Goal: Information Seeking & Learning: Learn about a topic

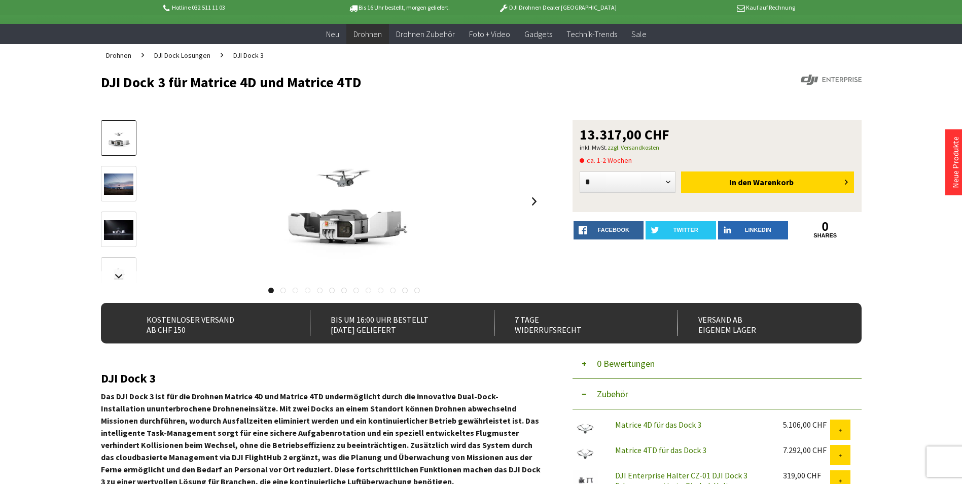
scroll to position [50, 0]
click at [112, 180] on img at bounding box center [118, 183] width 29 height 21
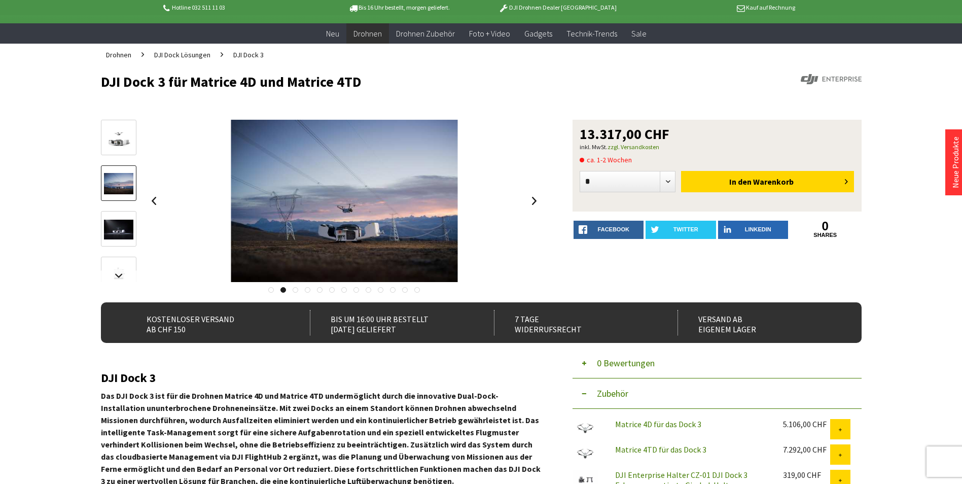
drag, startPoint x: 113, startPoint y: 227, endPoint x: 115, endPoint y: 233, distance: 6.9
click at [113, 227] on img at bounding box center [118, 230] width 29 height 20
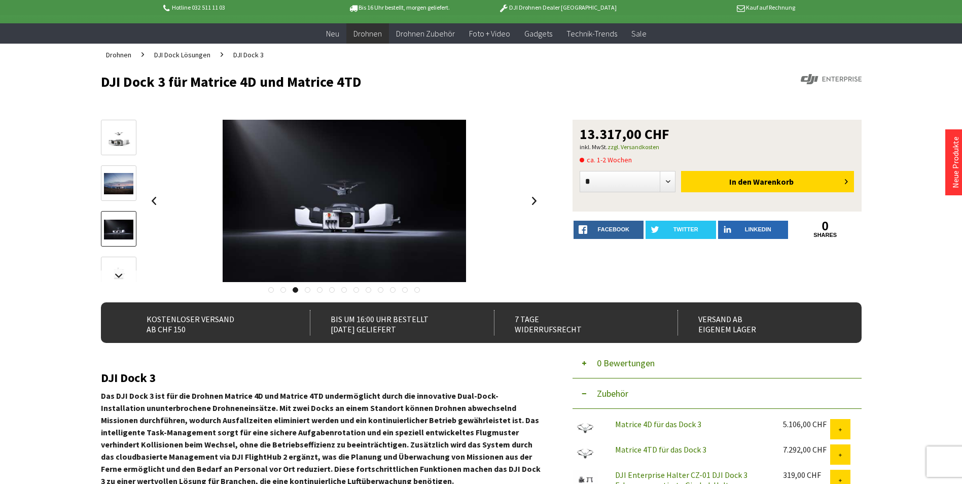
click at [118, 268] on img at bounding box center [118, 274] width 29 height 29
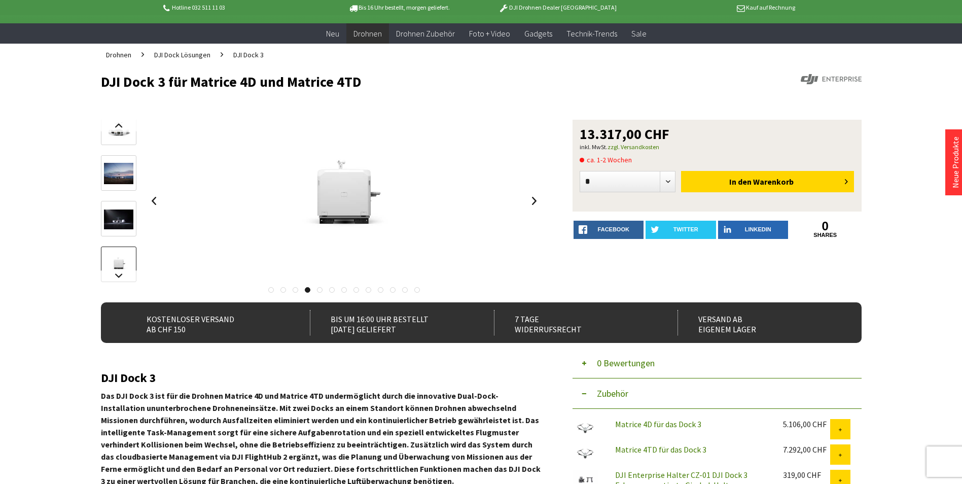
click at [123, 132] on img at bounding box center [118, 127] width 29 height 29
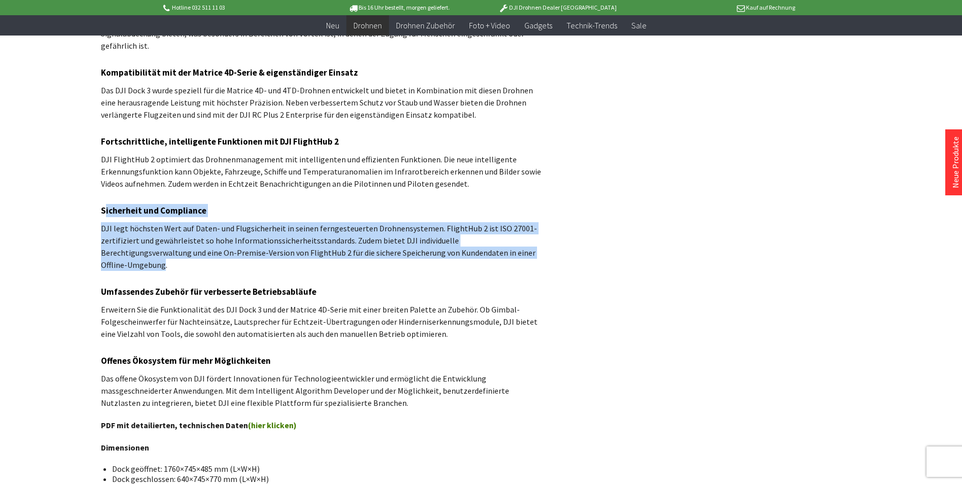
scroll to position [912, 0]
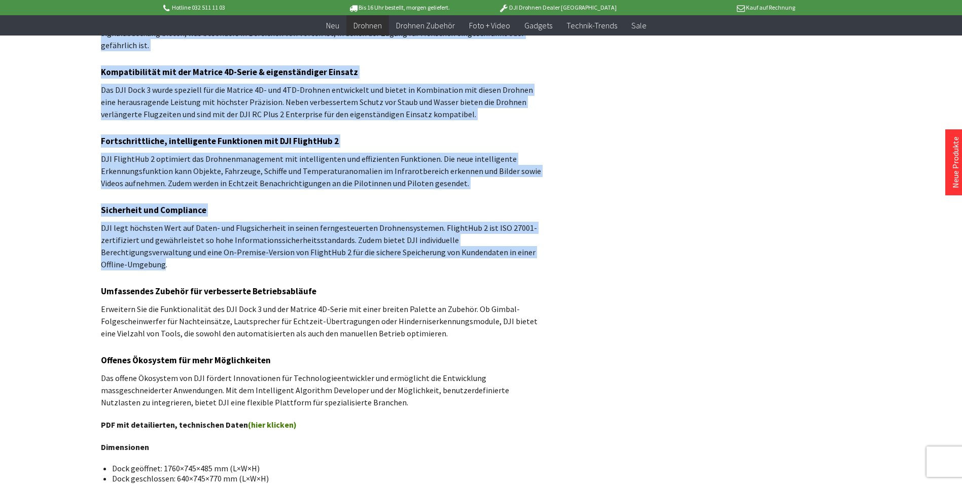
drag, startPoint x: 502, startPoint y: 231, endPoint x: 75, endPoint y: 201, distance: 428.2
click at [75, 201] on div "Hotline 032 511 11 03 Bis 16 Uhr bestellt, [DATE] geliefert. DJI Drohnen Dealer…" at bounding box center [481, 27] width 962 height 1879
drag, startPoint x: 75, startPoint y: 201, endPoint x: 57, endPoint y: 206, distance: 18.0
click at [58, 205] on div "Hotline 032 511 11 03 Bis 16 Uhr bestellt, [DATE] geliefert. DJI Drohnen Dealer…" at bounding box center [481, 27] width 962 height 1879
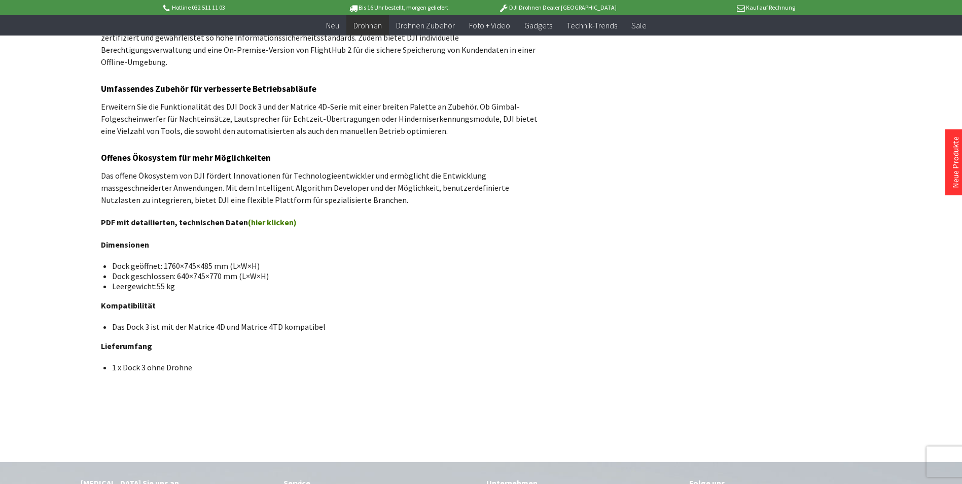
scroll to position [1115, 0]
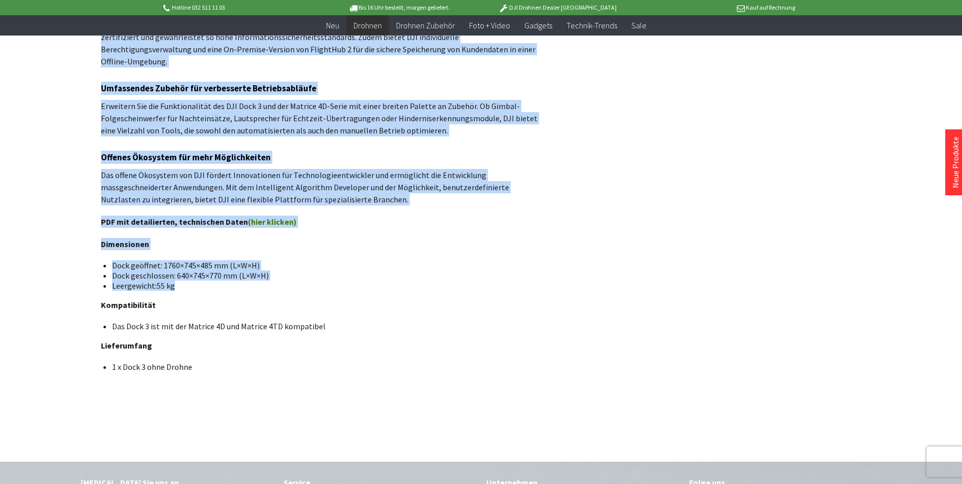
drag, startPoint x: 175, startPoint y: 250, endPoint x: 97, endPoint y: 249, distance: 77.6
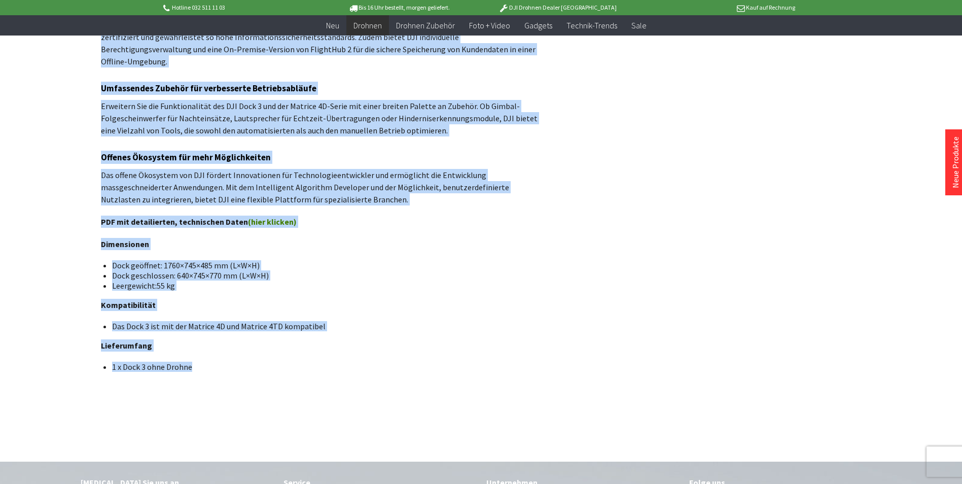
drag, startPoint x: 192, startPoint y: 332, endPoint x: 81, endPoint y: 324, distance: 110.9
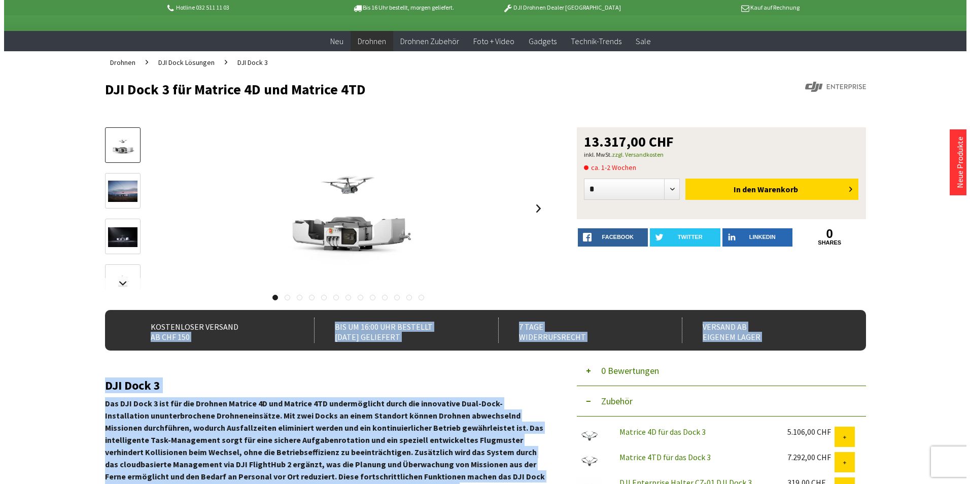
scroll to position [0, 0]
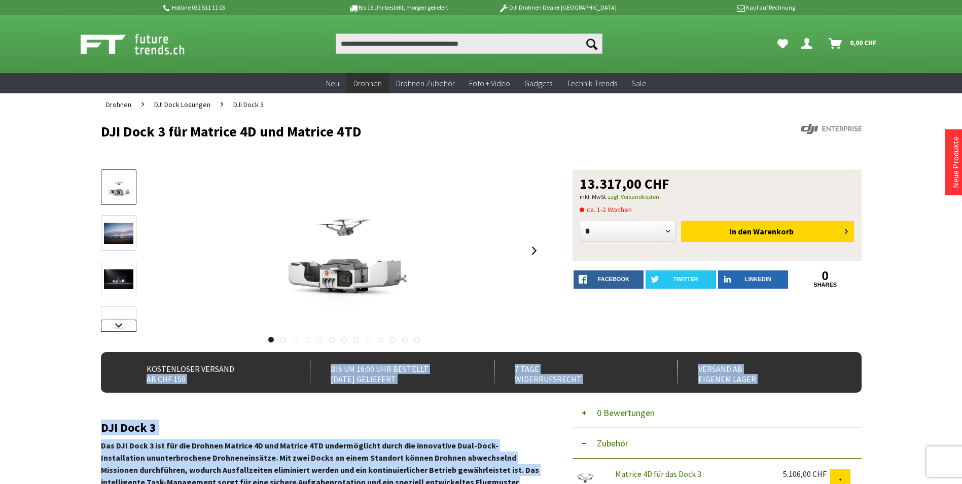
click at [115, 325] on link at bounding box center [119, 326] width 36 height 12
click at [118, 207] on img at bounding box center [118, 208] width 29 height 22
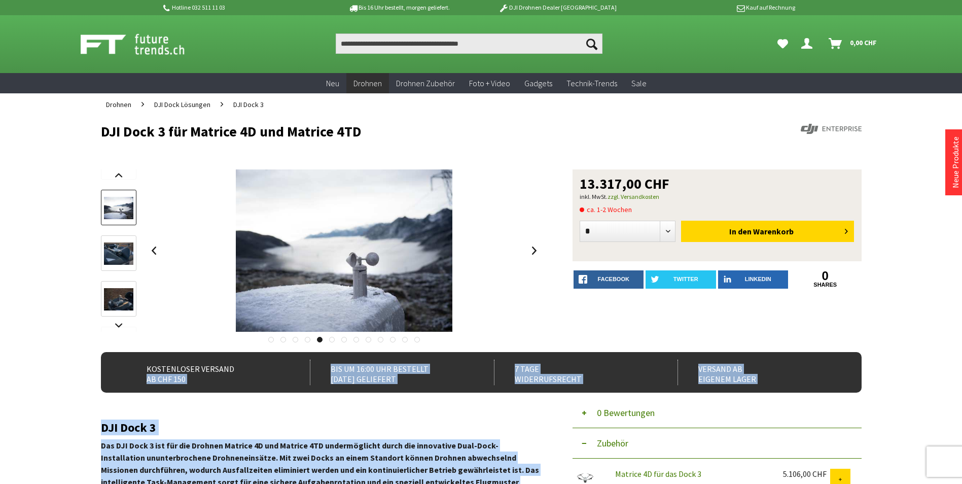
click at [118, 254] on img at bounding box center [118, 253] width 29 height 22
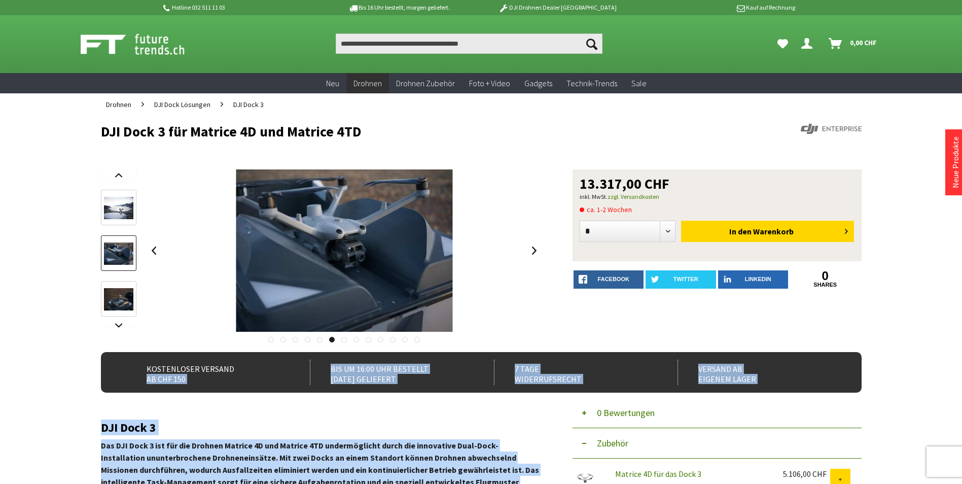
click at [120, 300] on img at bounding box center [118, 299] width 29 height 22
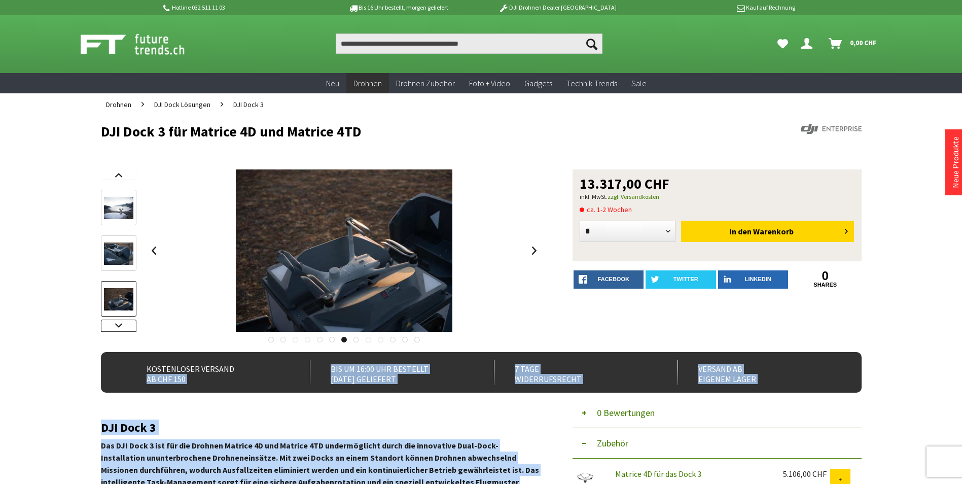
click at [121, 323] on link at bounding box center [119, 326] width 36 height 12
click at [126, 301] on img at bounding box center [118, 309] width 29 height 29
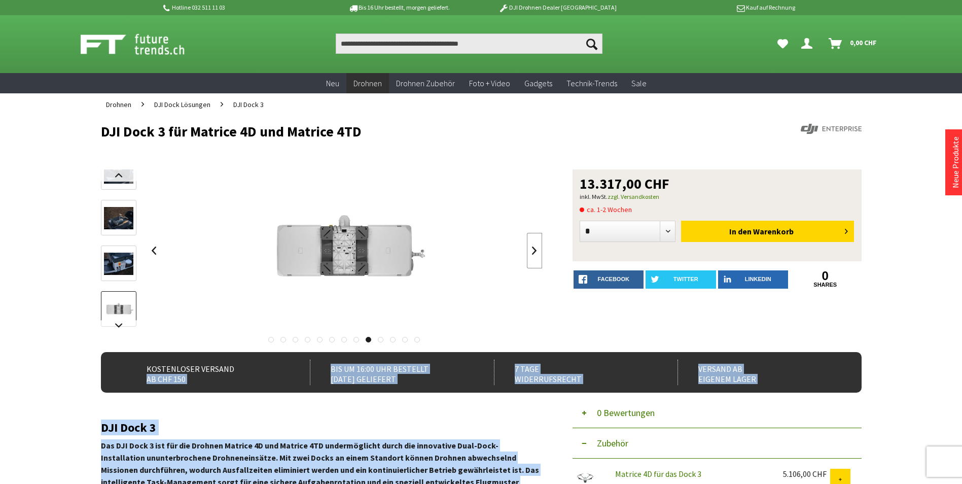
click at [538, 250] on link at bounding box center [534, 251] width 15 height 36
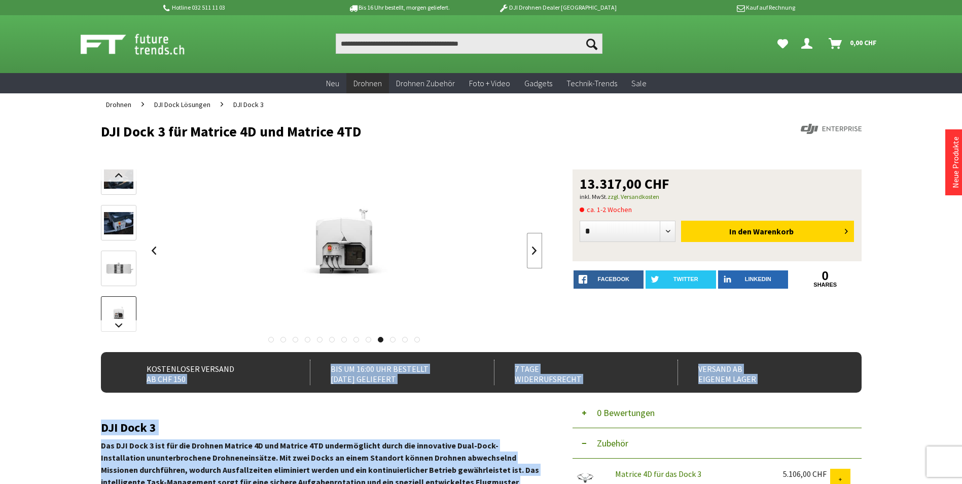
click at [538, 250] on link at bounding box center [534, 251] width 15 height 36
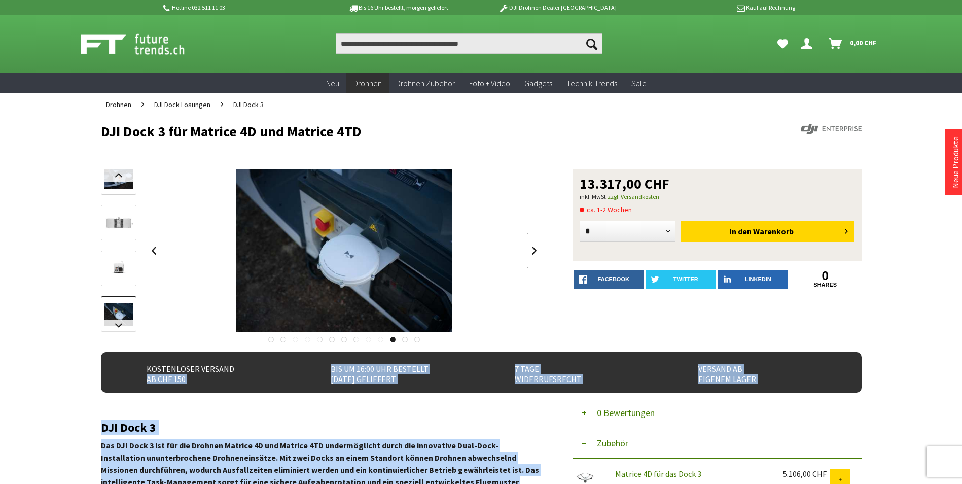
click at [533, 250] on link at bounding box center [534, 251] width 15 height 36
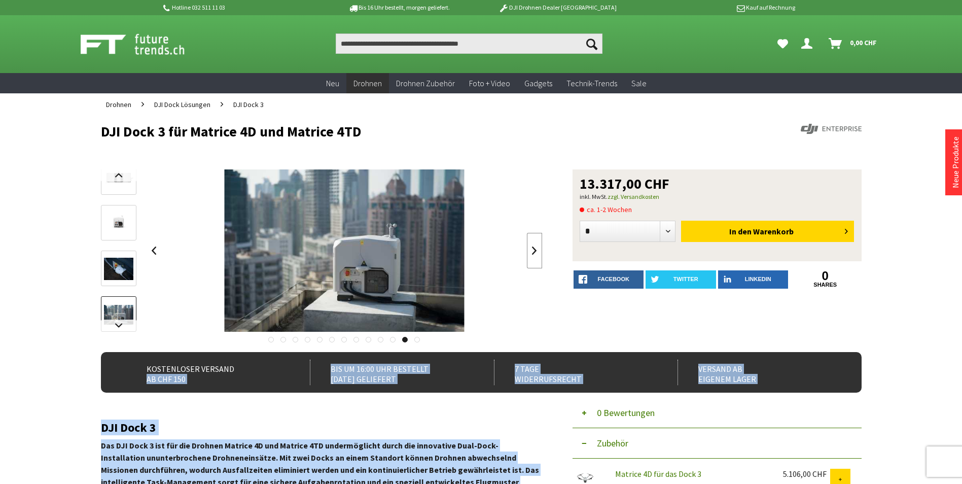
click at [533, 250] on link at bounding box center [534, 251] width 15 height 36
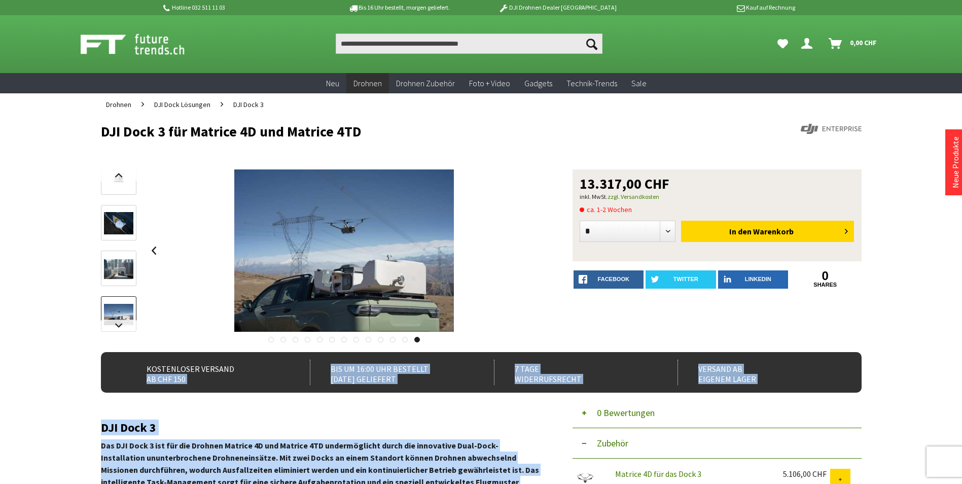
click at [533, 250] on div at bounding box center [345, 250] width 396 height 162
